Goal: Task Accomplishment & Management: Complete application form

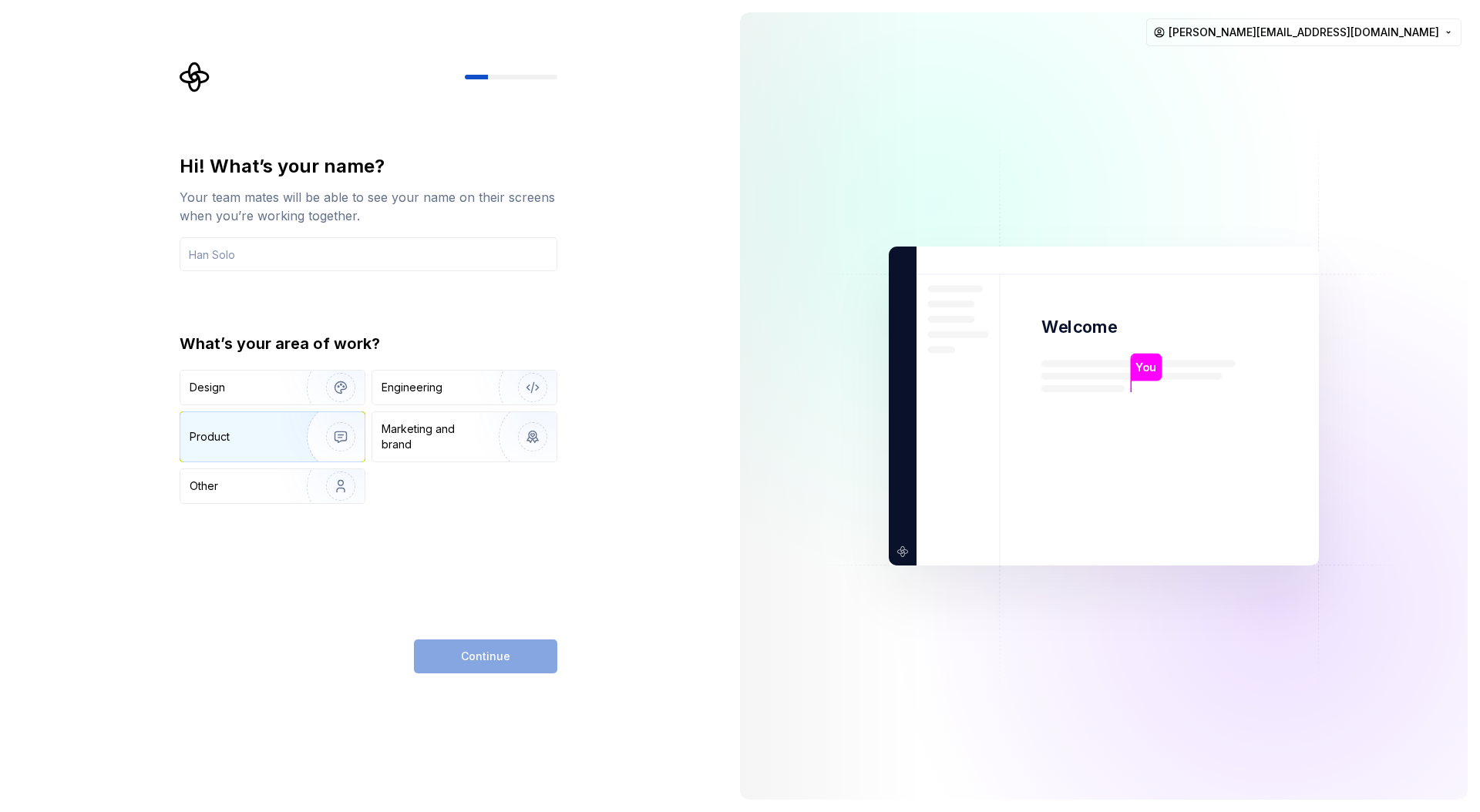
click at [291, 430] on img "button" at bounding box center [330, 437] width 99 height 103
click at [296, 398] on img "button" at bounding box center [330, 388] width 99 height 103
click at [296, 253] on input "text" at bounding box center [368, 254] width 377 height 34
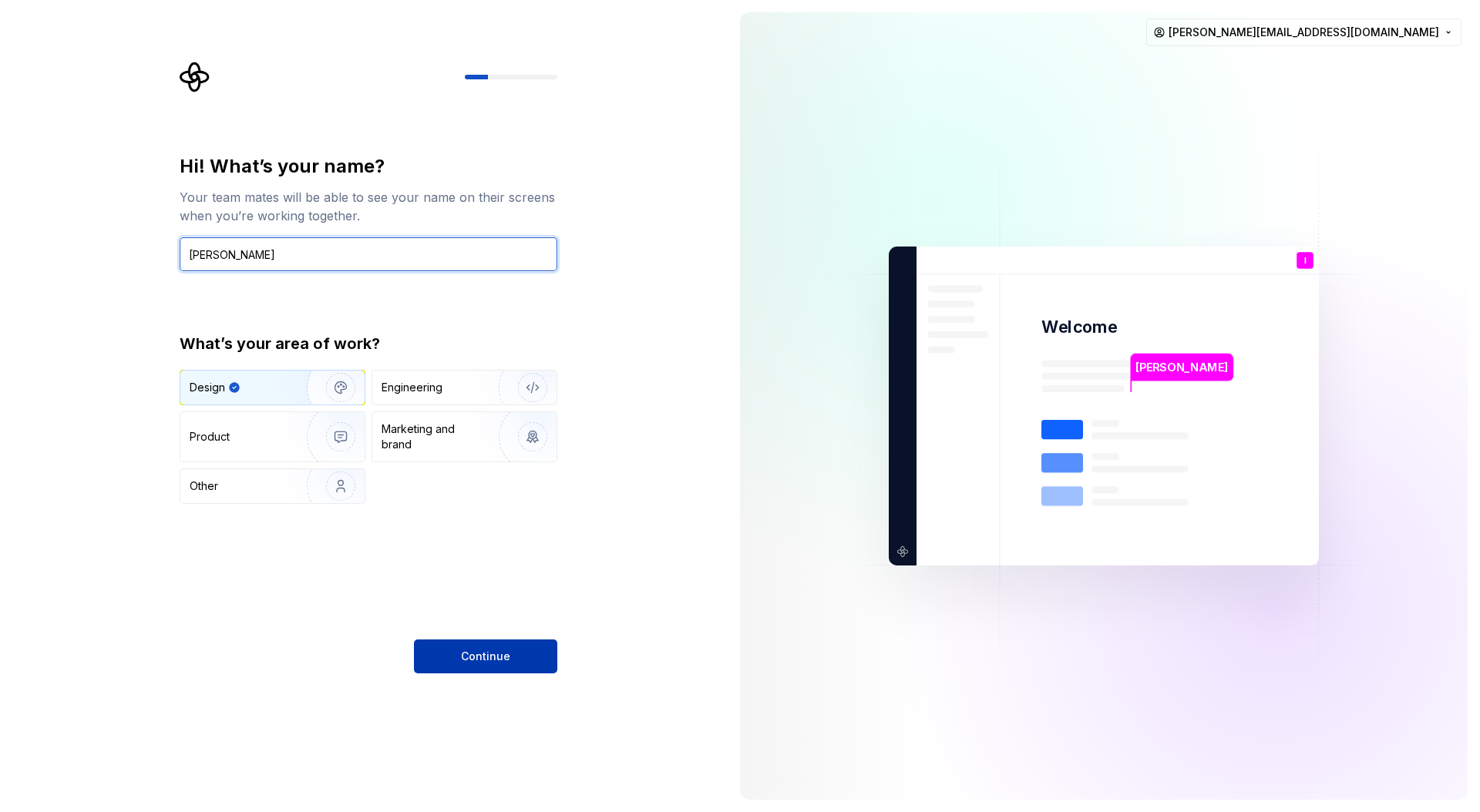
type input "larry"
click at [482, 656] on span "Continue" at bounding box center [486, 656] width 50 height 15
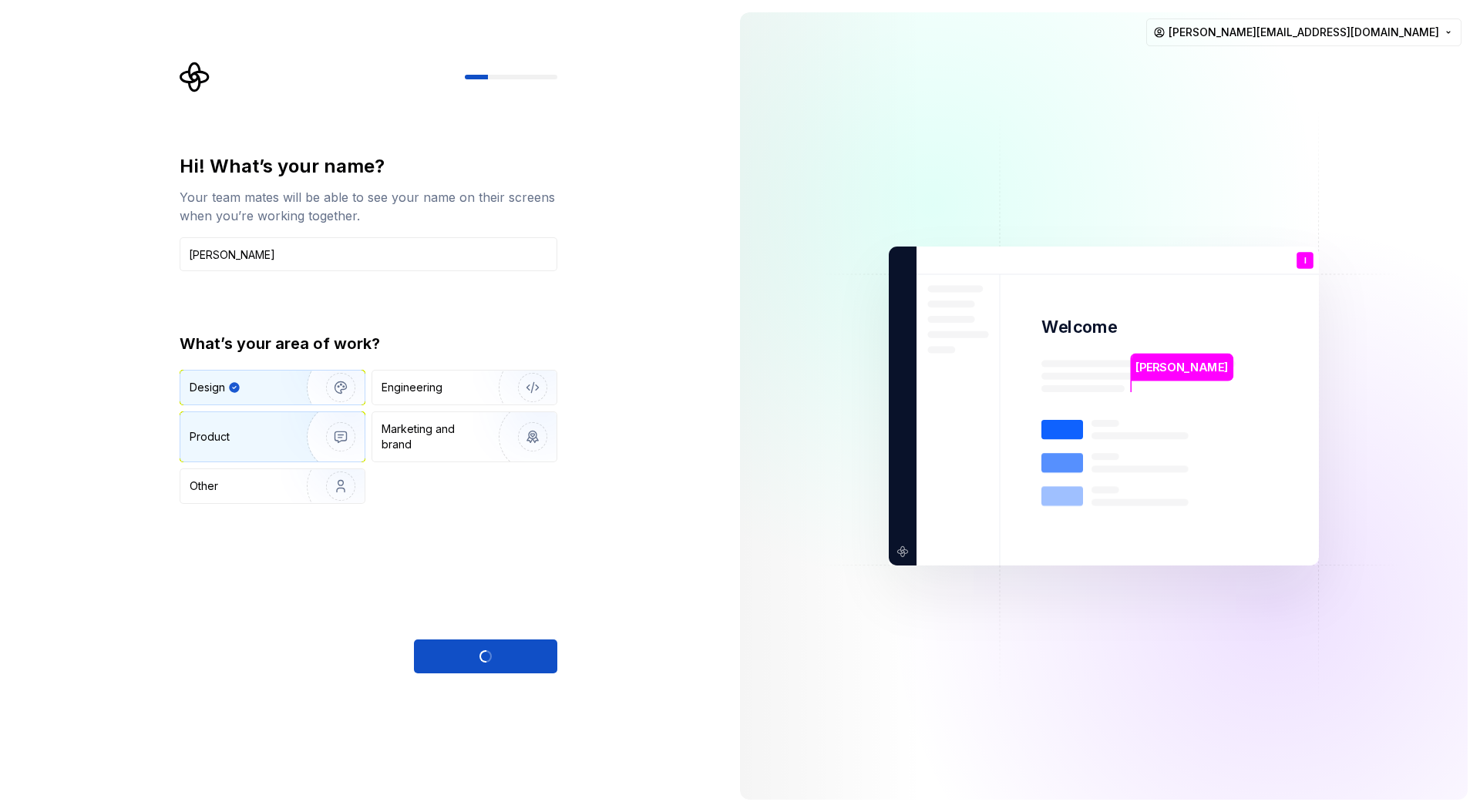
click at [272, 438] on div "Product" at bounding box center [241, 437] width 102 height 15
click at [304, 386] on img "button" at bounding box center [330, 388] width 99 height 103
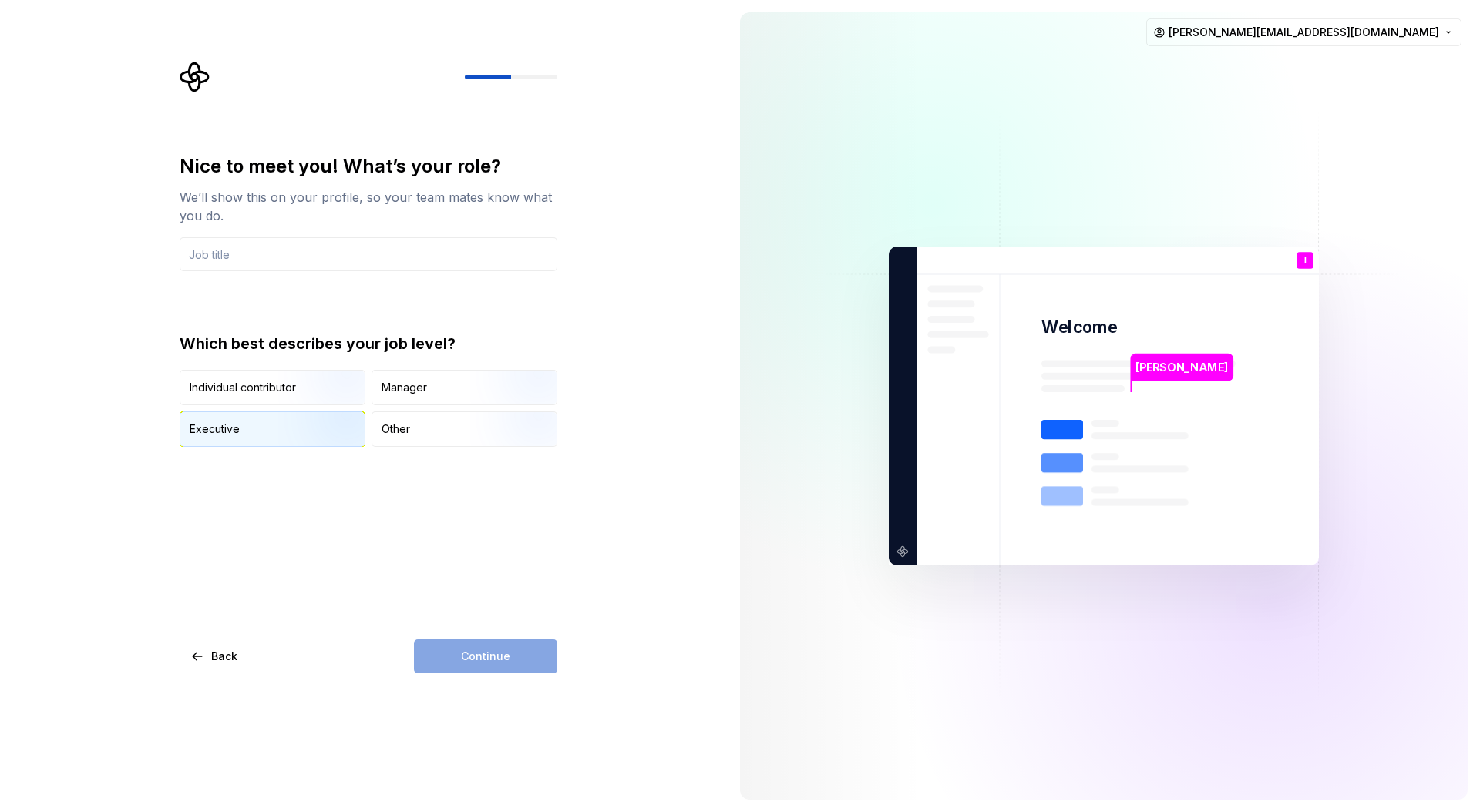
click at [325, 438] on img "button" at bounding box center [327, 448] width 99 height 103
click at [463, 646] on div "Continue" at bounding box center [486, 657] width 144 height 34
click at [402, 263] on input "text" at bounding box center [368, 254] width 377 height 34
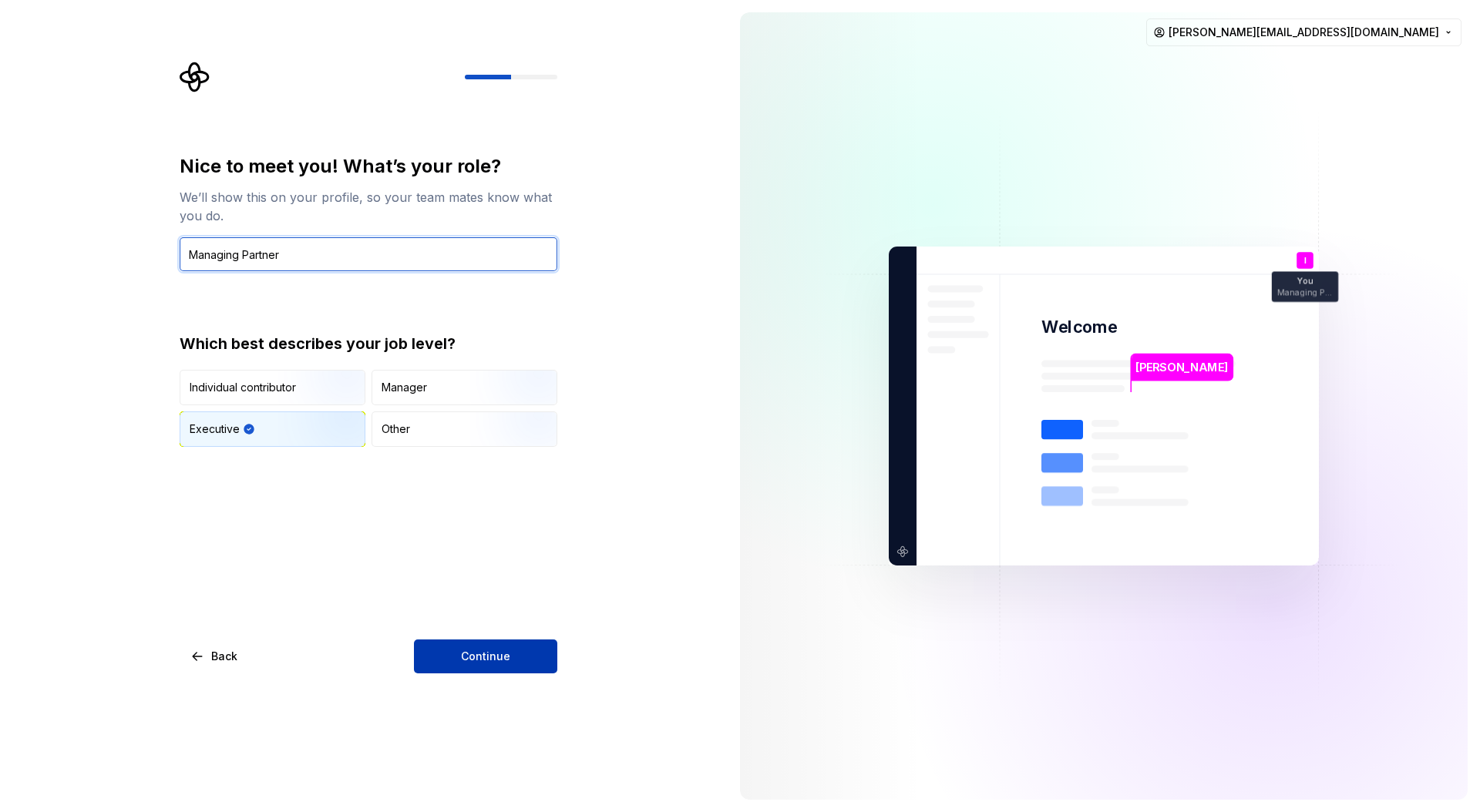
type input "Managing Partner"
click at [499, 645] on button "Continue" at bounding box center [486, 657] width 144 height 34
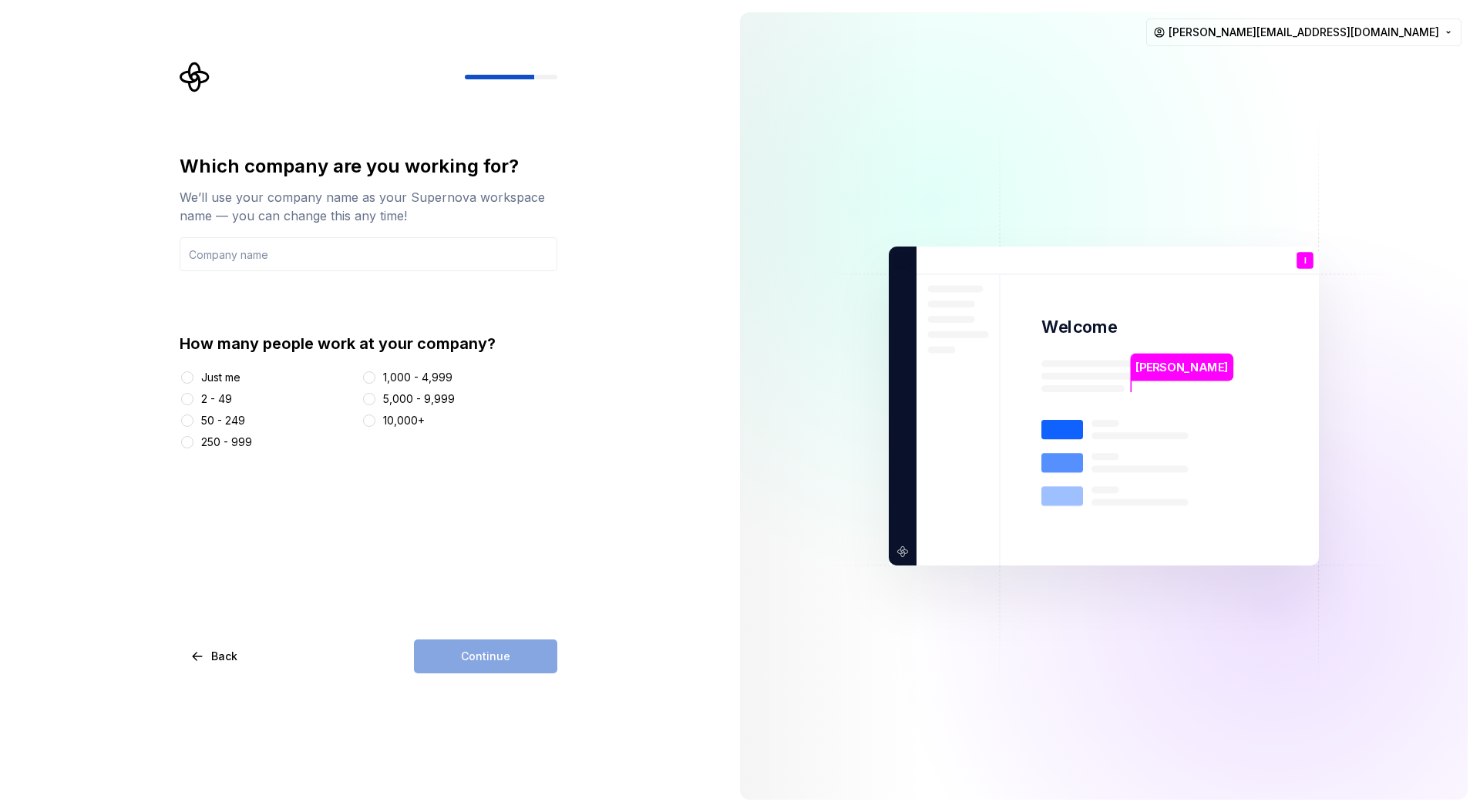
click at [219, 395] on div "2 - 49" at bounding box center [217, 398] width 31 height 15
click at [194, 395] on button "2 - 49" at bounding box center [187, 399] width 12 height 12
click at [310, 264] on input "text" at bounding box center [368, 254] width 377 height 34
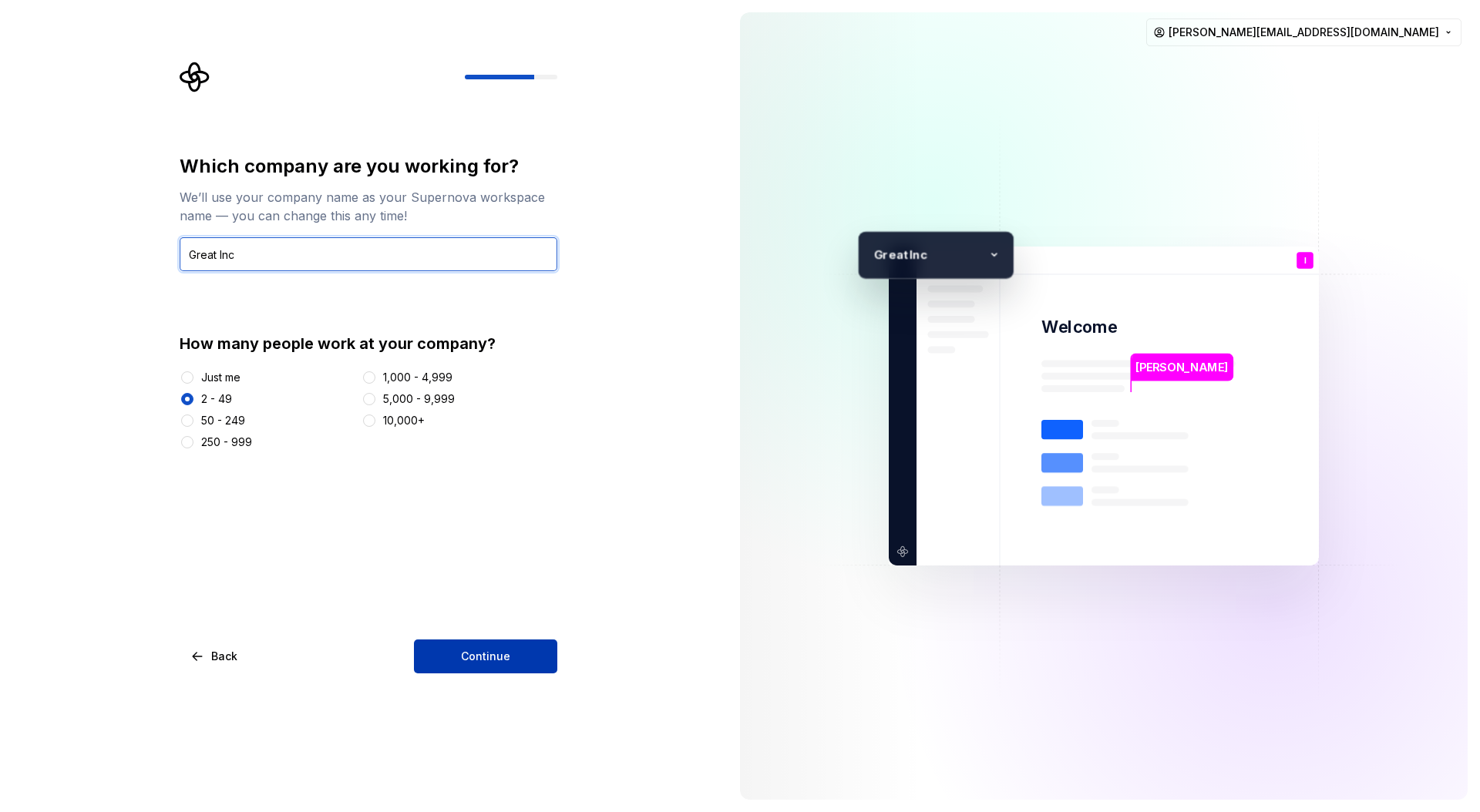
type input "Great Inc"
click at [495, 660] on span "Continue" at bounding box center [486, 656] width 50 height 15
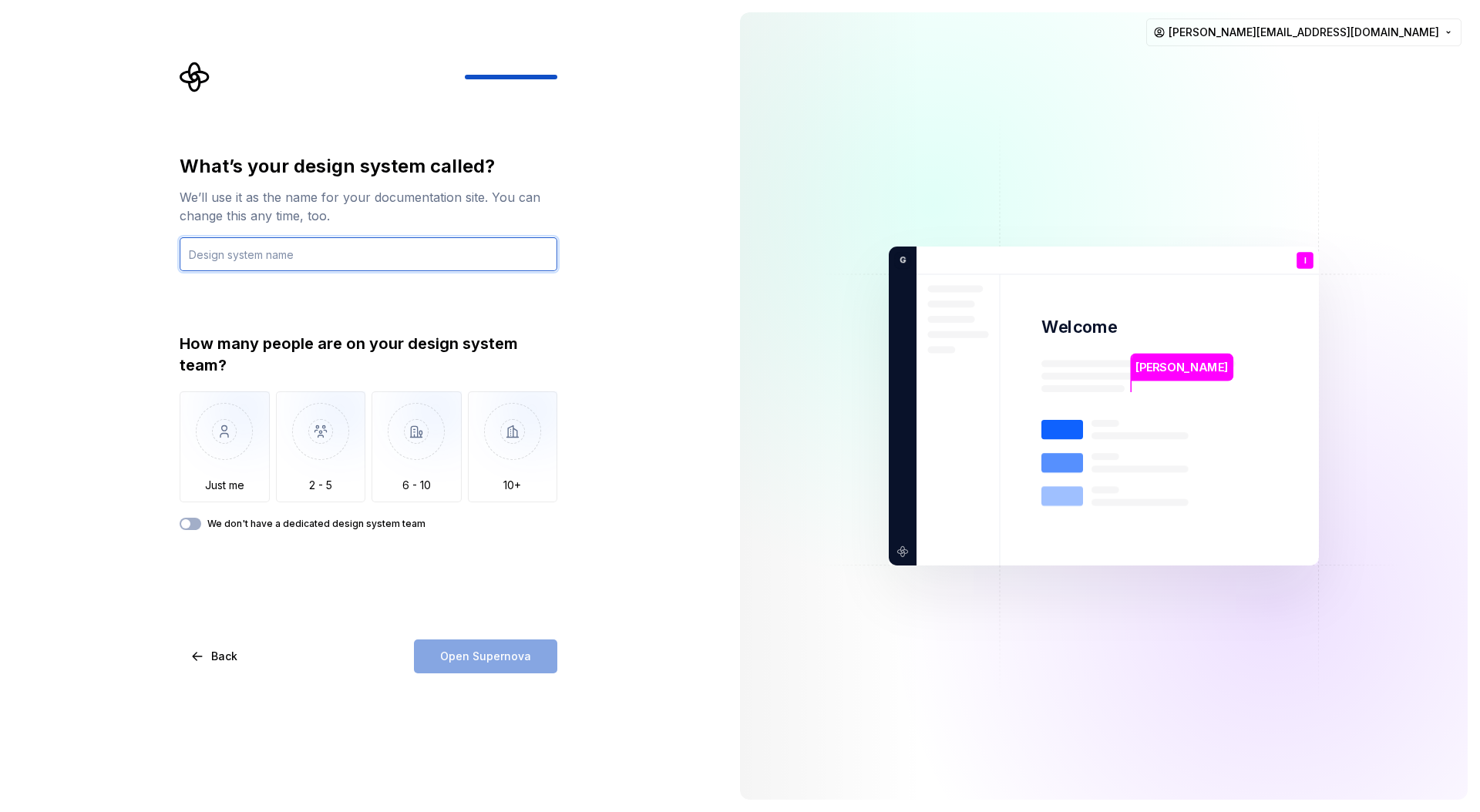
click at [274, 260] on input "text" at bounding box center [368, 254] width 377 height 34
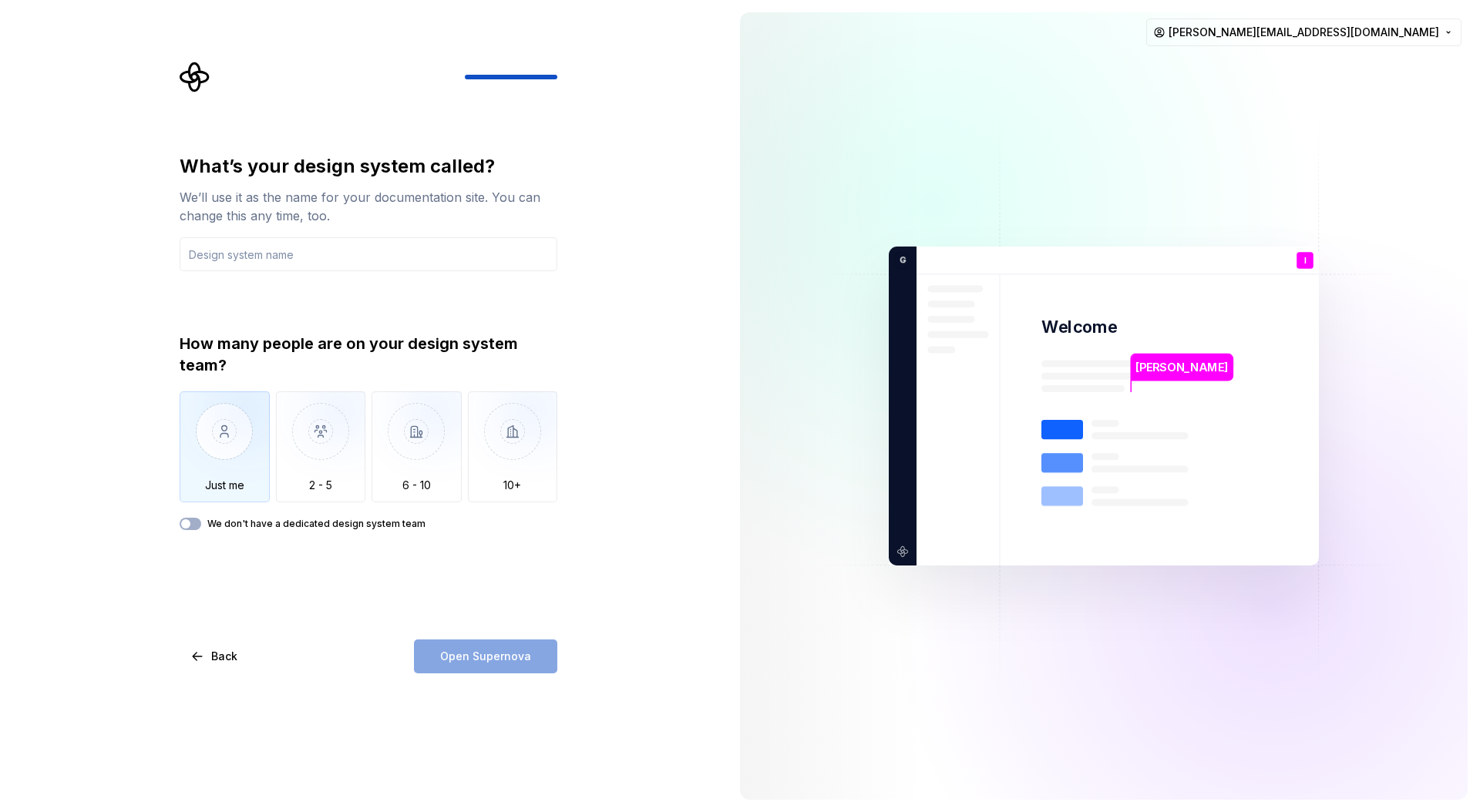
click at [207, 467] on img "button" at bounding box center [225, 443] width 91 height 103
click at [310, 254] on input "text" at bounding box center [368, 254] width 377 height 34
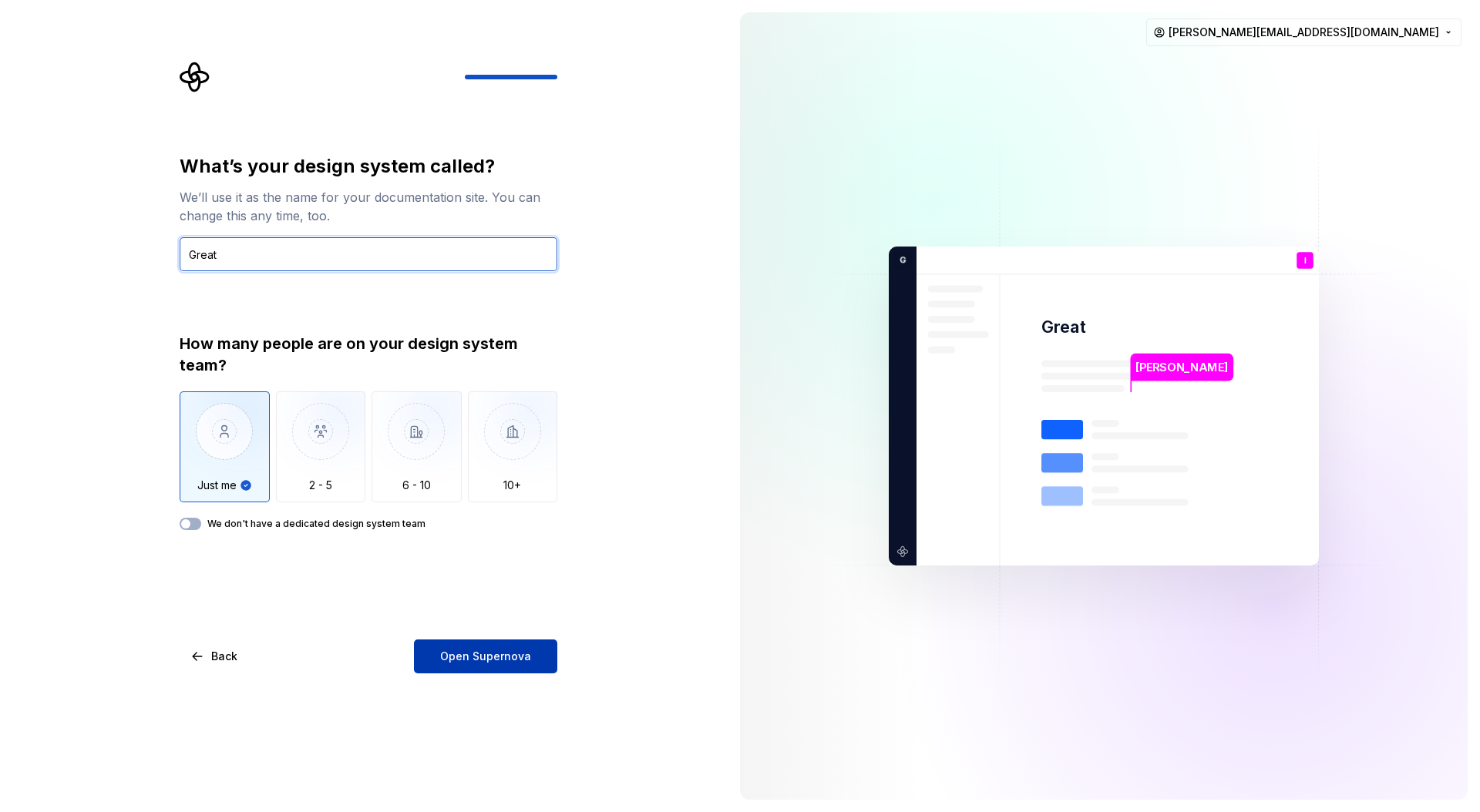
type input "Great"
click at [433, 658] on button "Open Supernova" at bounding box center [486, 657] width 144 height 34
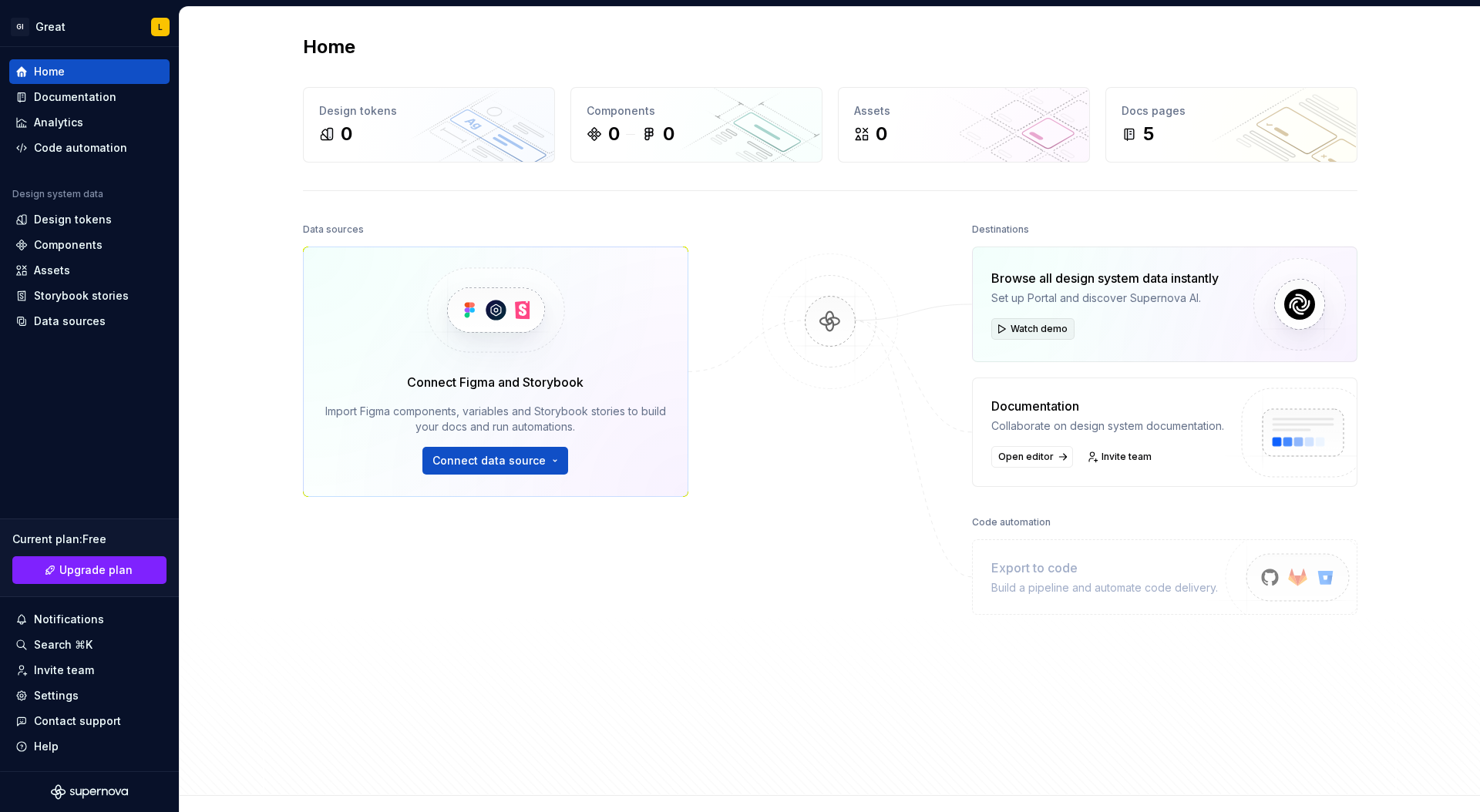
click at [1051, 326] on span "Watch demo" at bounding box center [1039, 329] width 57 height 12
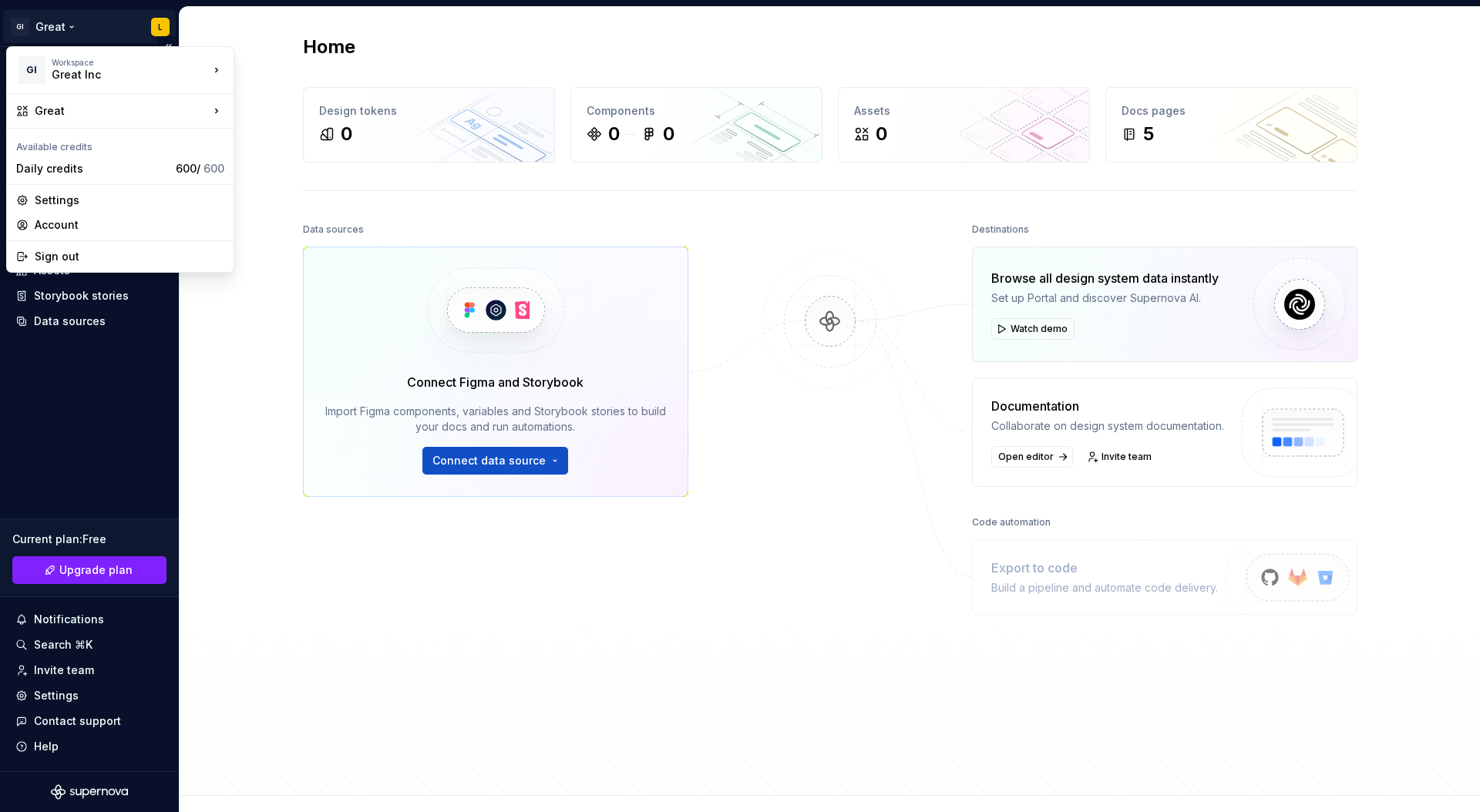
click at [51, 25] on html "GI Great L Home Documentation Analytics Code automation Design system data Desi…" at bounding box center [740, 406] width 1480 height 812
click at [559, 73] on html "GI Great L Home Documentation Analytics Code automation Design system data Desi…" at bounding box center [740, 406] width 1480 height 812
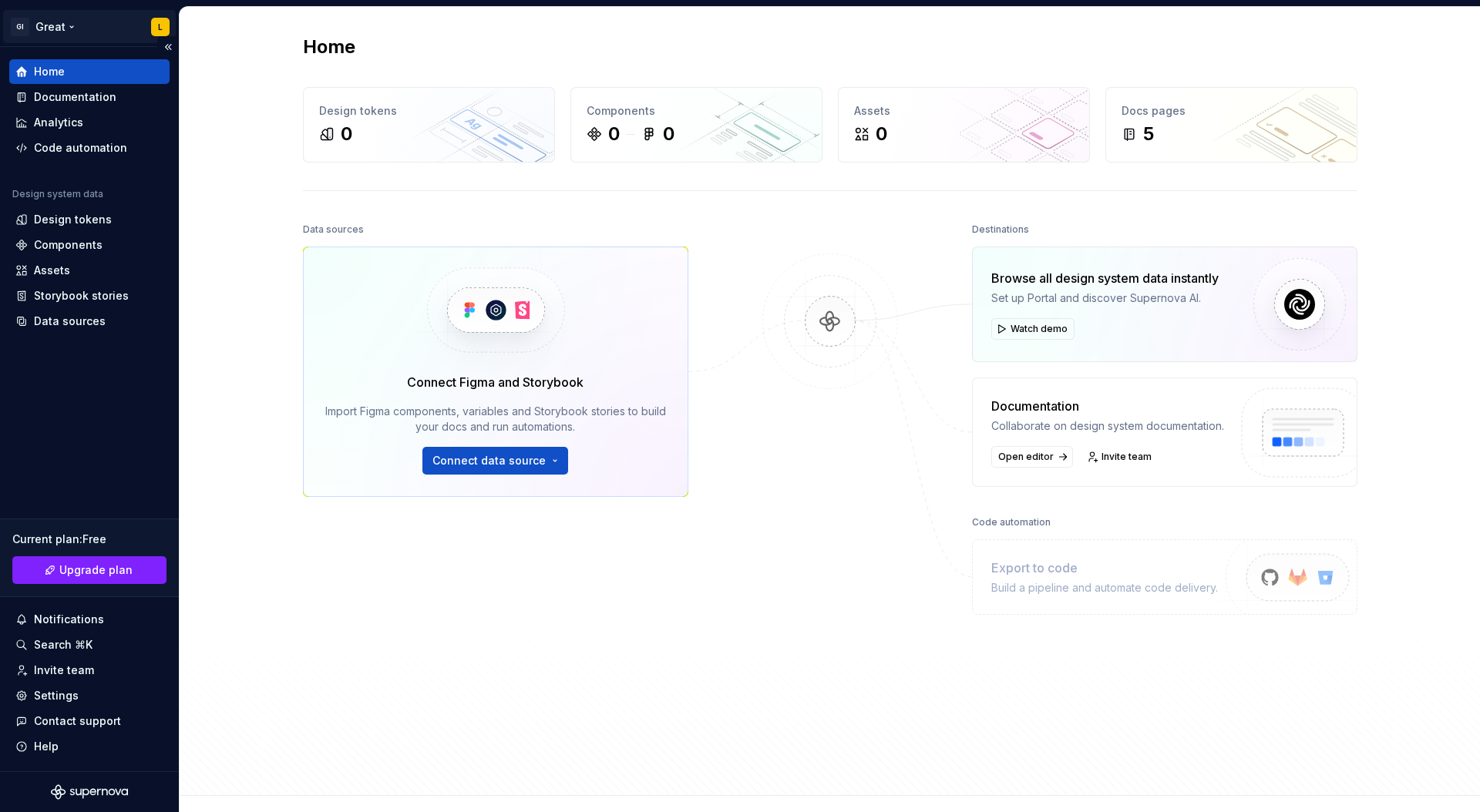
click at [62, 25] on html "GI Great L Home Documentation Analytics Code automation Design system data Desi…" at bounding box center [740, 406] width 1480 height 812
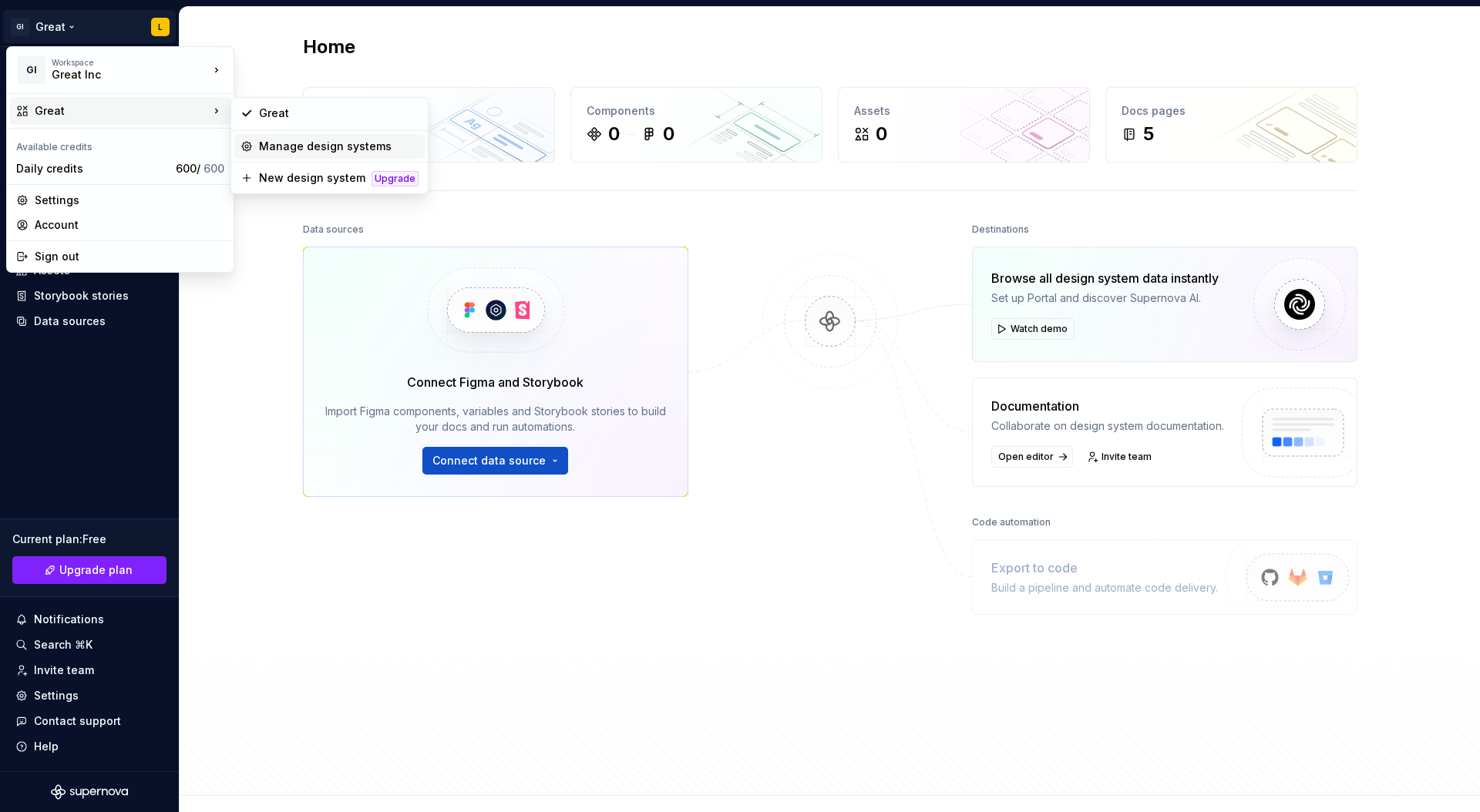
click at [295, 141] on div "Manage design systems" at bounding box center [339, 146] width 160 height 15
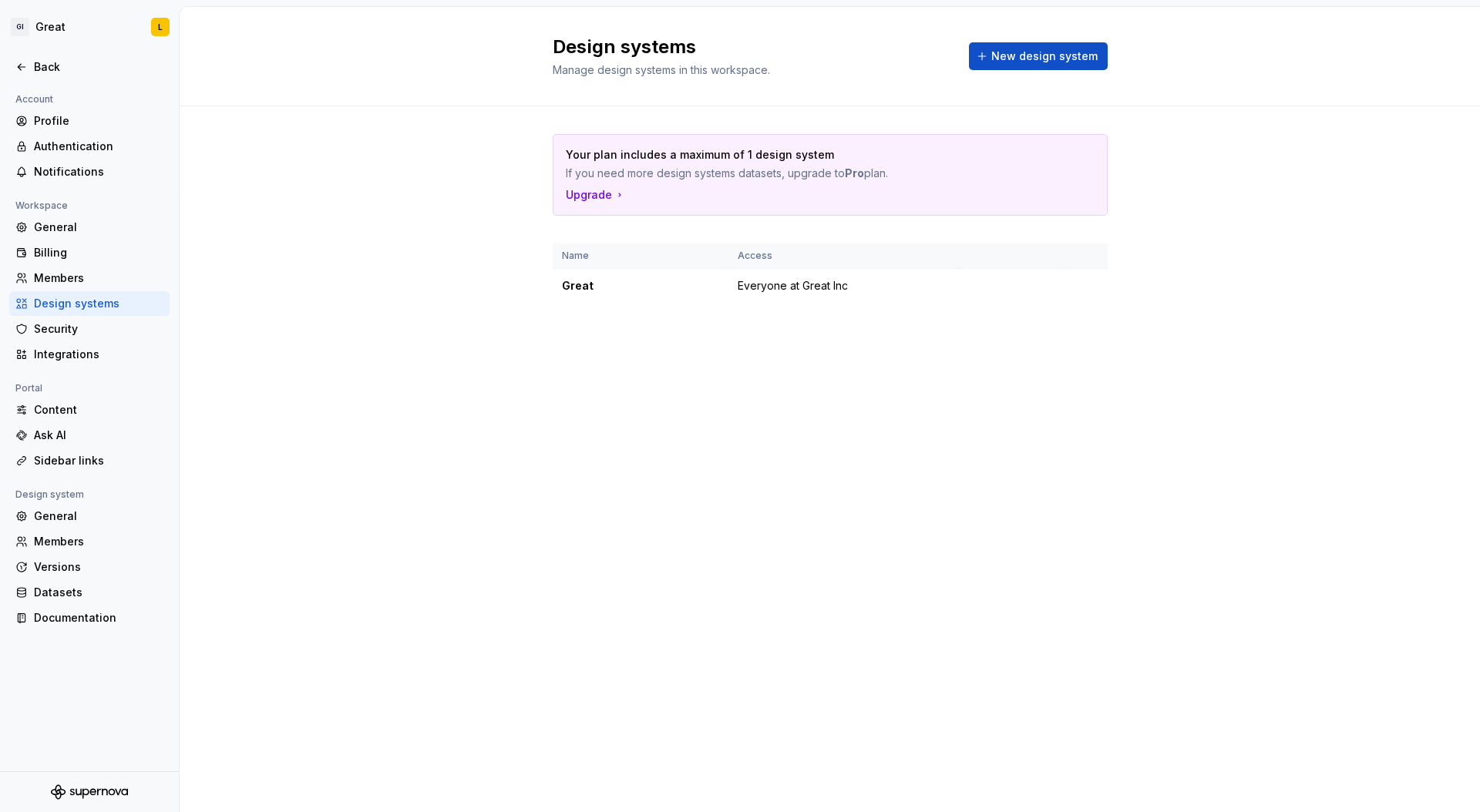
click at [1319, 211] on div "Your plan includes a maximum of 1 design system If you need more design systems…" at bounding box center [829, 233] width 1301 height 255
